Goal: Check status: Check status

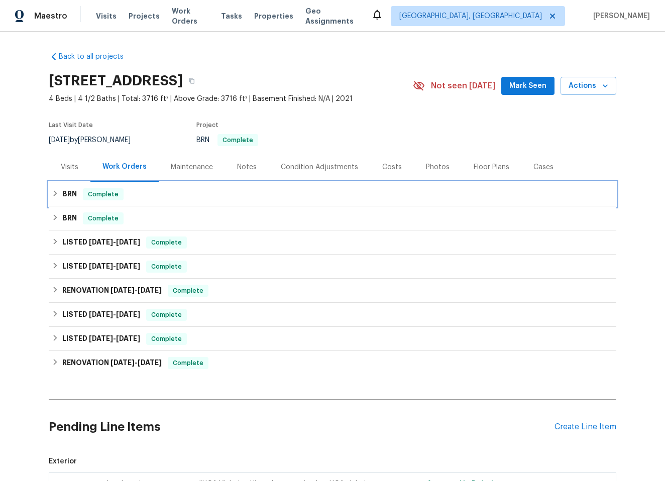
click at [157, 194] on div "BRN Complete" at bounding box center [333, 194] width 562 height 12
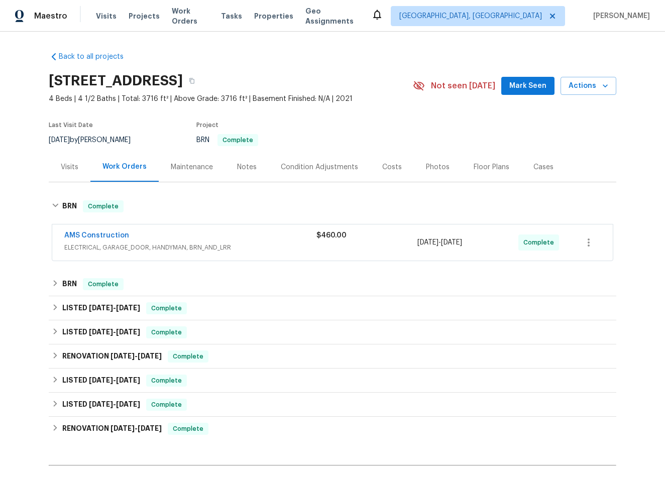
click at [247, 242] on div "AMS Construction ELECTRICAL, GARAGE_DOOR, HANDYMAN, BRN_AND_LRR" at bounding box center [190, 242] width 252 height 22
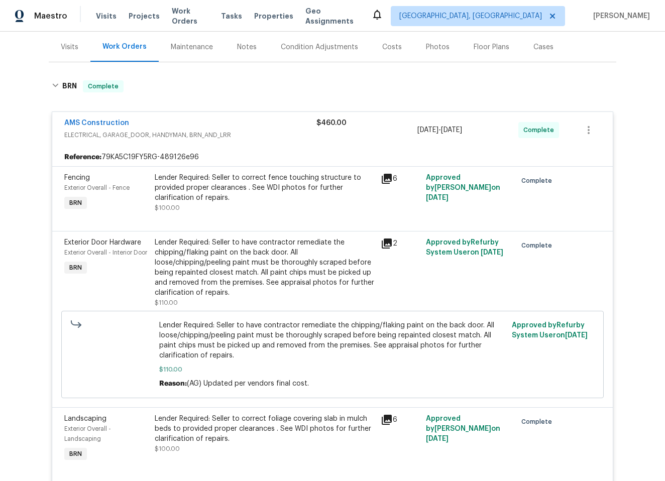
scroll to position [31, 0]
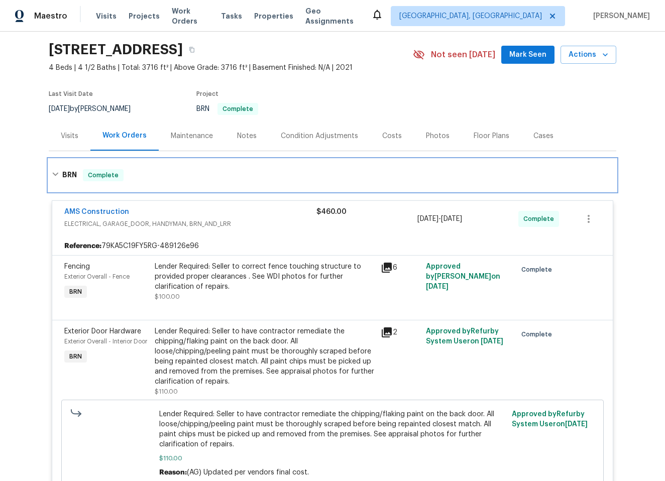
click at [62, 175] on h6 "BRN" at bounding box center [69, 175] width 15 height 12
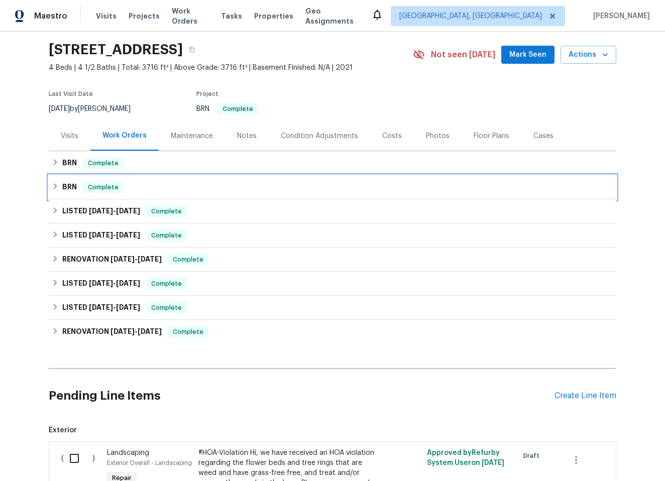
click at [231, 192] on div "BRN Complete" at bounding box center [333, 187] width 562 height 12
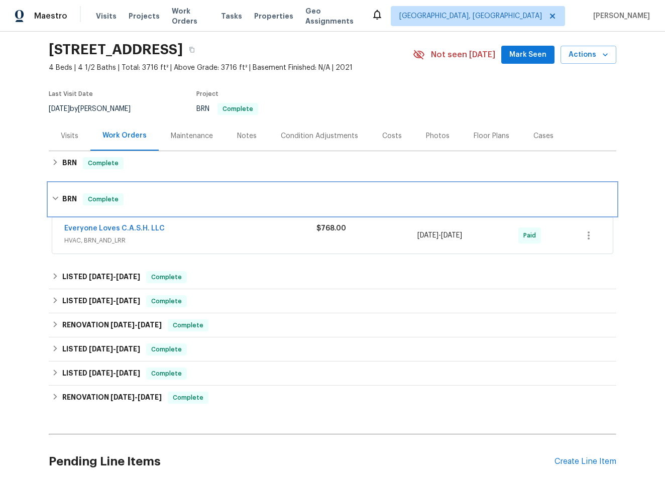
click at [232, 195] on div "BRN Complete" at bounding box center [333, 199] width 562 height 12
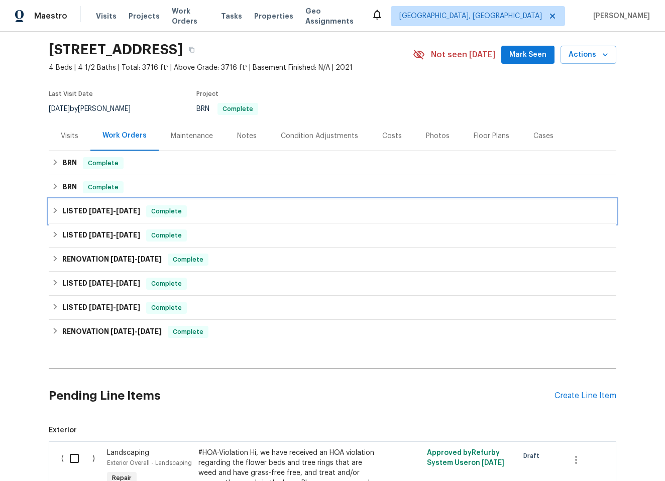
click at [234, 213] on div "LISTED [DATE] - [DATE] Complete" at bounding box center [333, 211] width 562 height 12
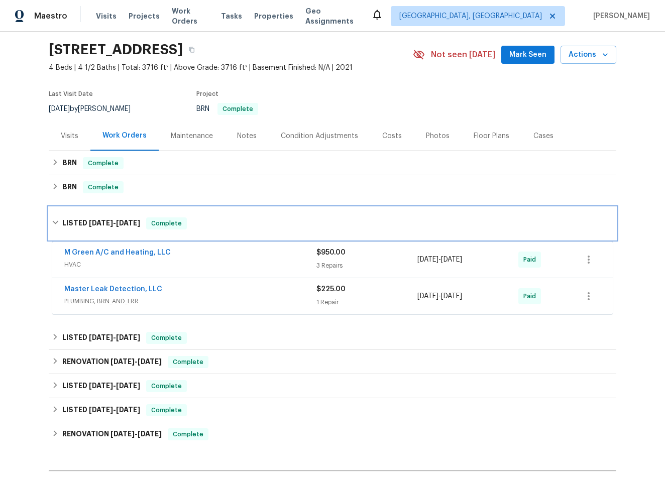
click at [237, 227] on div "LISTED [DATE] - [DATE] Complete" at bounding box center [333, 224] width 562 height 12
